Goal: Transaction & Acquisition: Download file/media

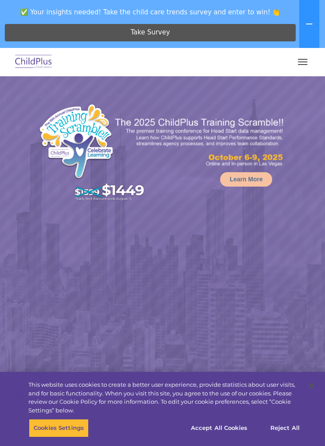
select select "MEDIUM"
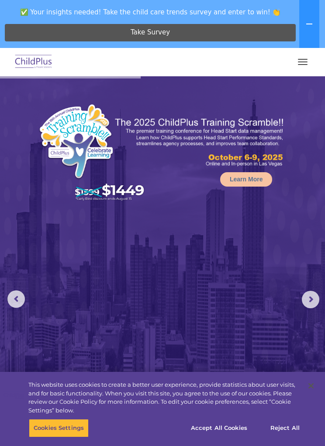
click at [309, 18] on button at bounding box center [309, 24] width 20 height 48
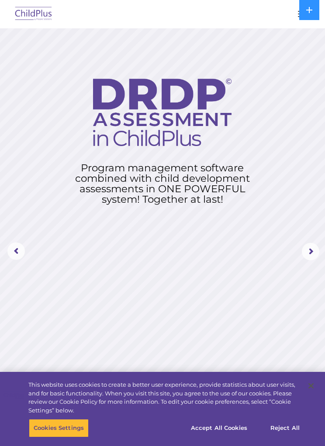
click at [293, 17] on button "button" at bounding box center [302, 14] width 18 height 14
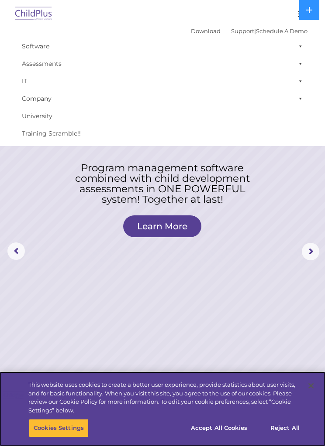
click at [294, 433] on button "Reject All" at bounding box center [284, 428] width 55 height 18
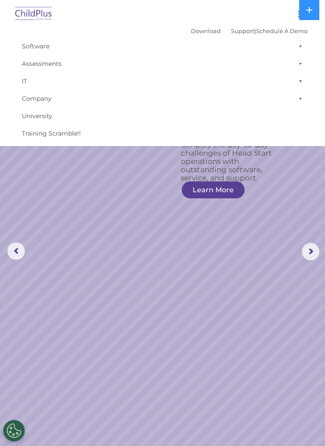
click at [192, 33] on link "Download" at bounding box center [206, 30] width 30 height 7
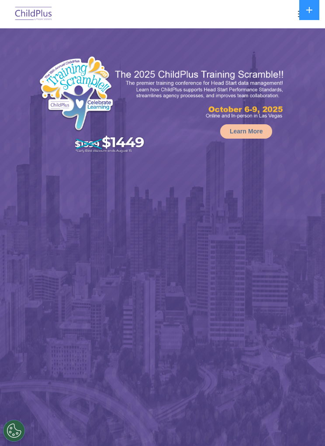
select select "MEDIUM"
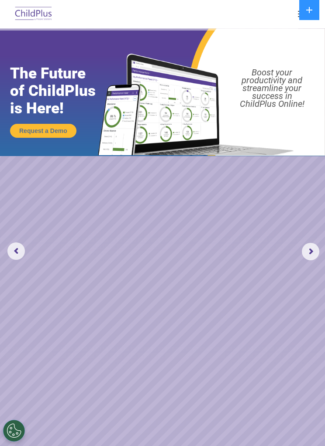
click at [291, 18] on div at bounding box center [162, 13] width 290 height 21
click at [298, 17] on button "button" at bounding box center [302, 14] width 18 height 14
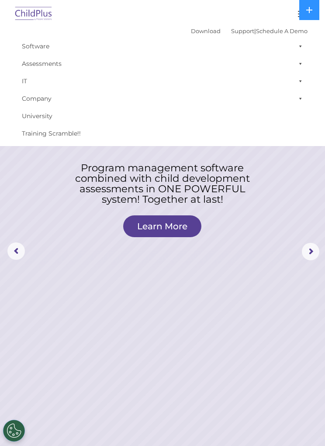
click at [203, 32] on link "Download" at bounding box center [206, 30] width 30 height 7
